Goal: Book appointment/travel/reservation

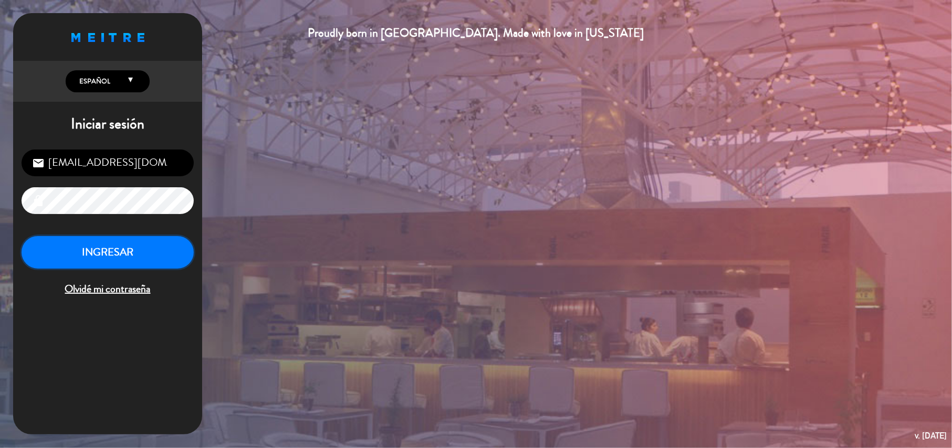
click at [29, 250] on button "INGRESAR" at bounding box center [108, 252] width 172 height 33
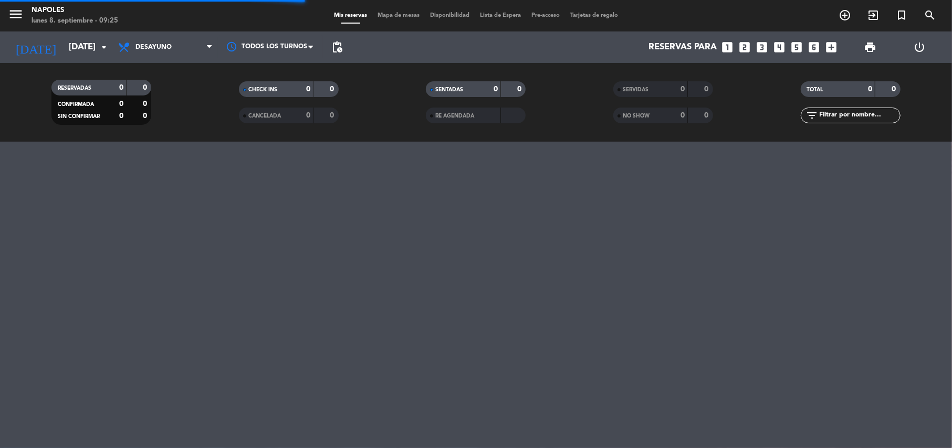
click at [196, 40] on span "Desayuno" at bounding box center [165, 47] width 105 height 23
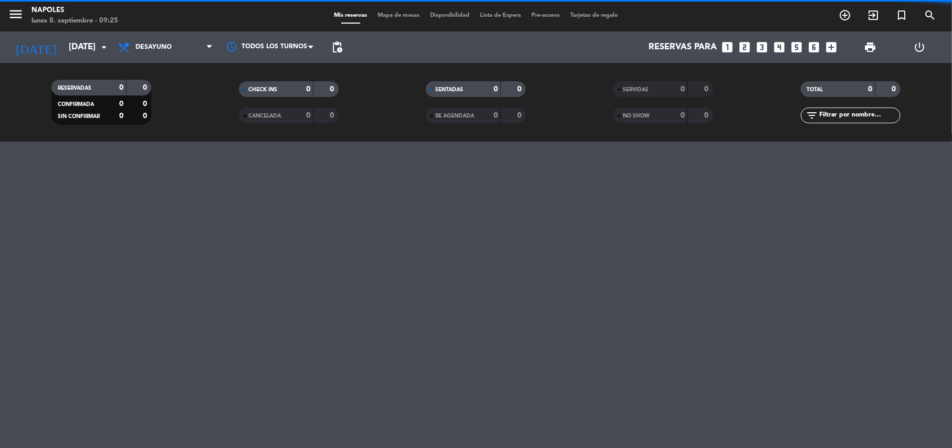
click at [189, 145] on div at bounding box center [476, 295] width 952 height 307
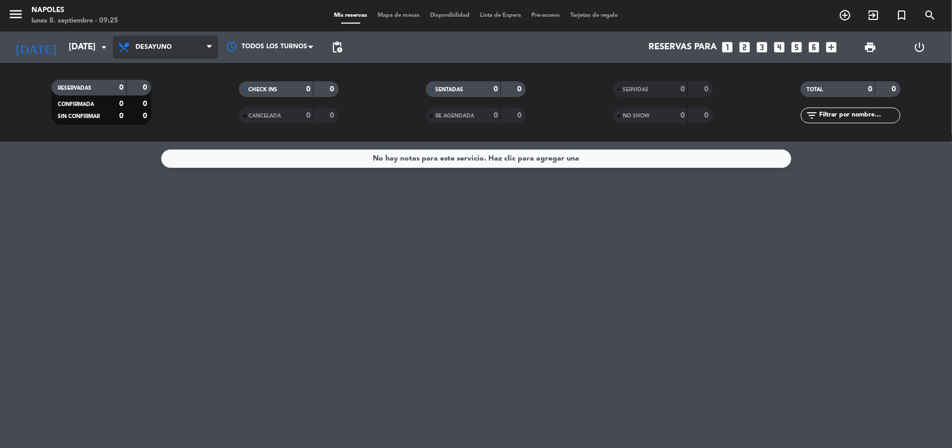
click at [187, 49] on span "Desayuno" at bounding box center [165, 47] width 105 height 23
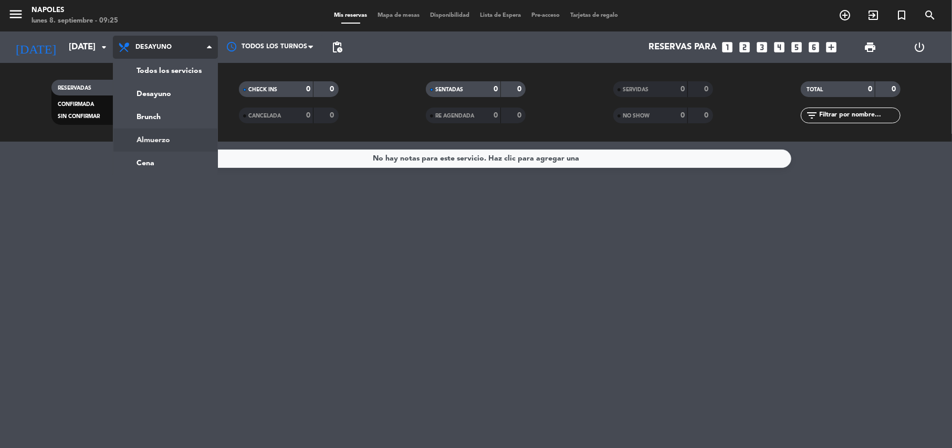
click at [181, 137] on div "menu Napoles [DATE] 8. septiembre - 09:25 Mis reservas Mapa de mesas Disponibil…" at bounding box center [476, 71] width 952 height 142
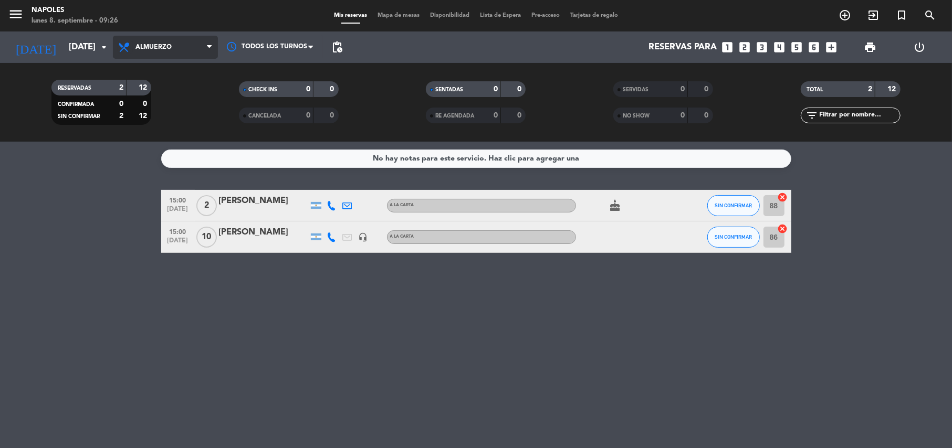
click at [129, 45] on icon at bounding box center [125, 47] width 15 height 13
click at [64, 49] on input "[DATE]" at bounding box center [120, 47] width 113 height 20
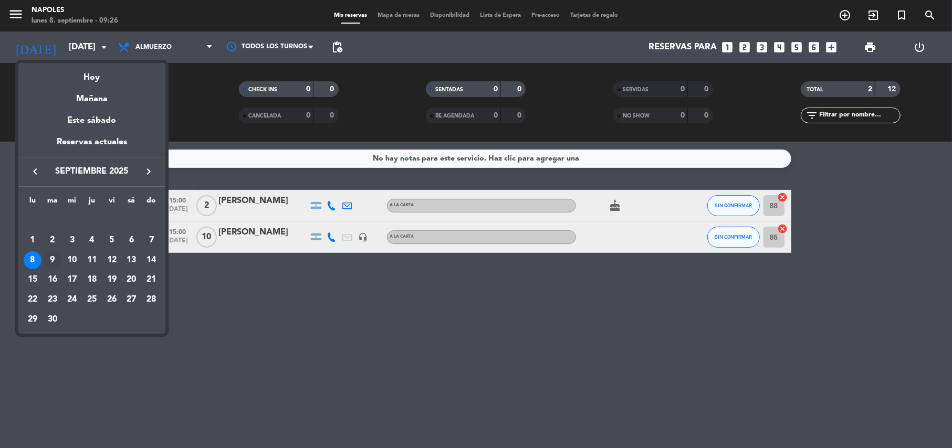
click at [51, 261] on div "9" at bounding box center [53, 261] width 18 height 18
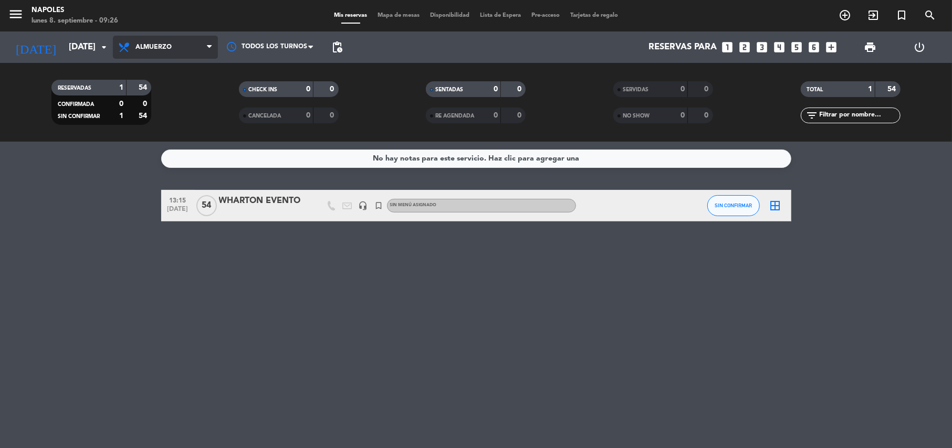
click at [164, 49] on span "Almuerzo" at bounding box center [153, 47] width 36 height 7
click at [64, 40] on input "[DATE]" at bounding box center [120, 47] width 113 height 20
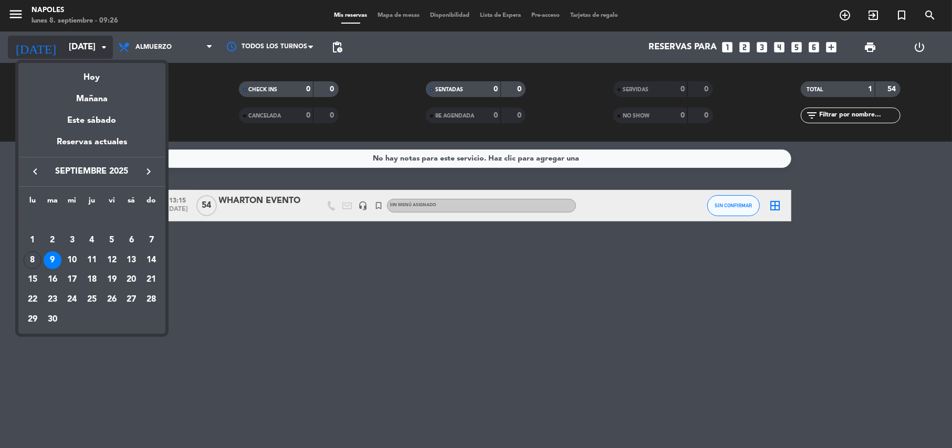
click at [65, 84] on div "Hoy" at bounding box center [91, 74] width 147 height 22
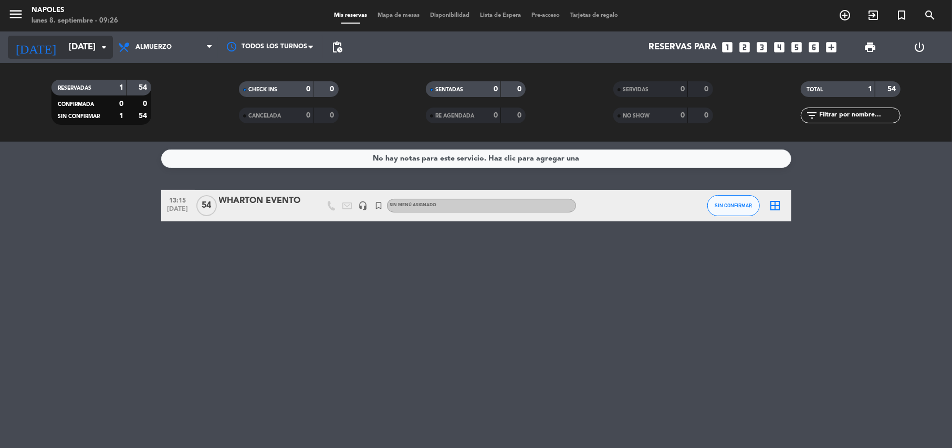
type input "[DATE]"
